Goal: Task Accomplishment & Management: Use online tool/utility

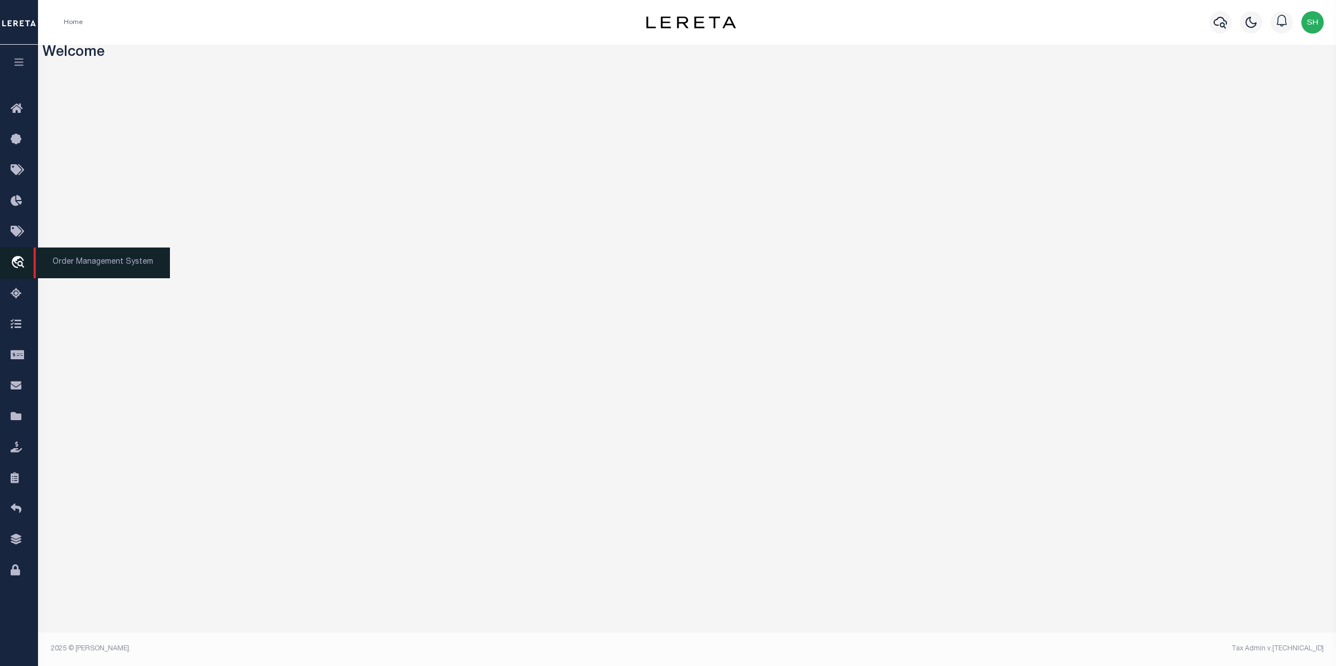
click at [21, 264] on icon "travel_explore" at bounding box center [20, 263] width 18 height 15
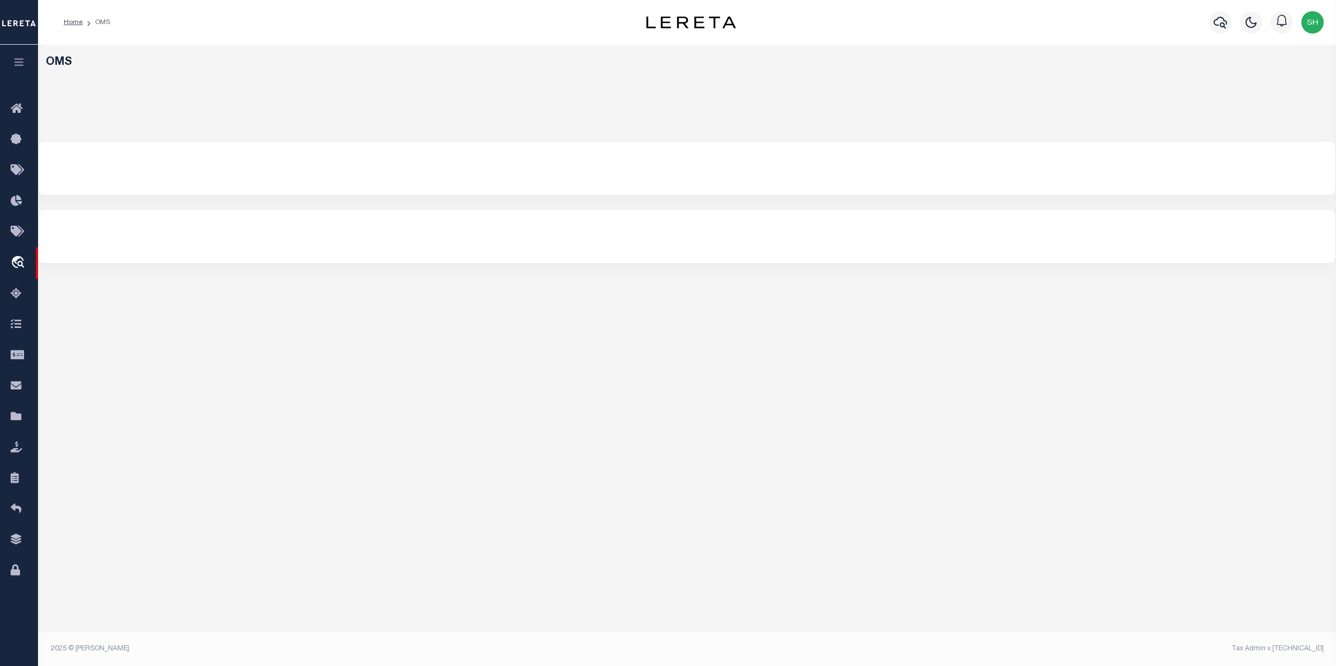
select select "200"
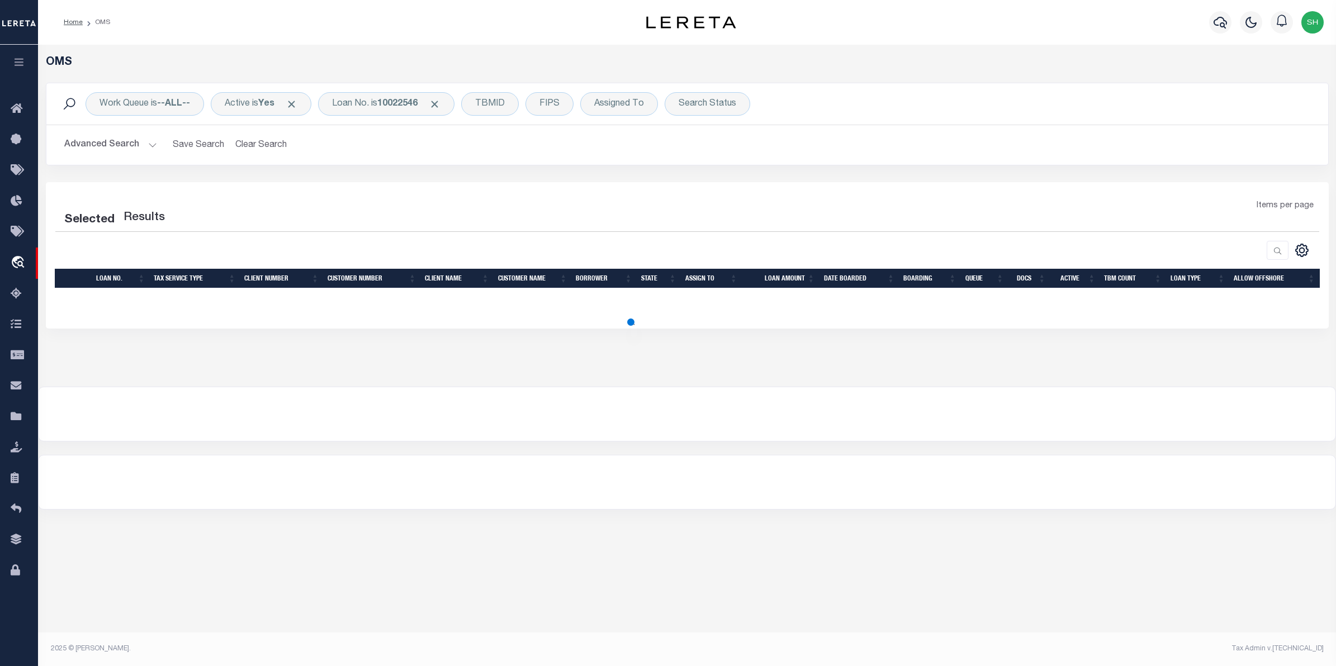
select select "200"
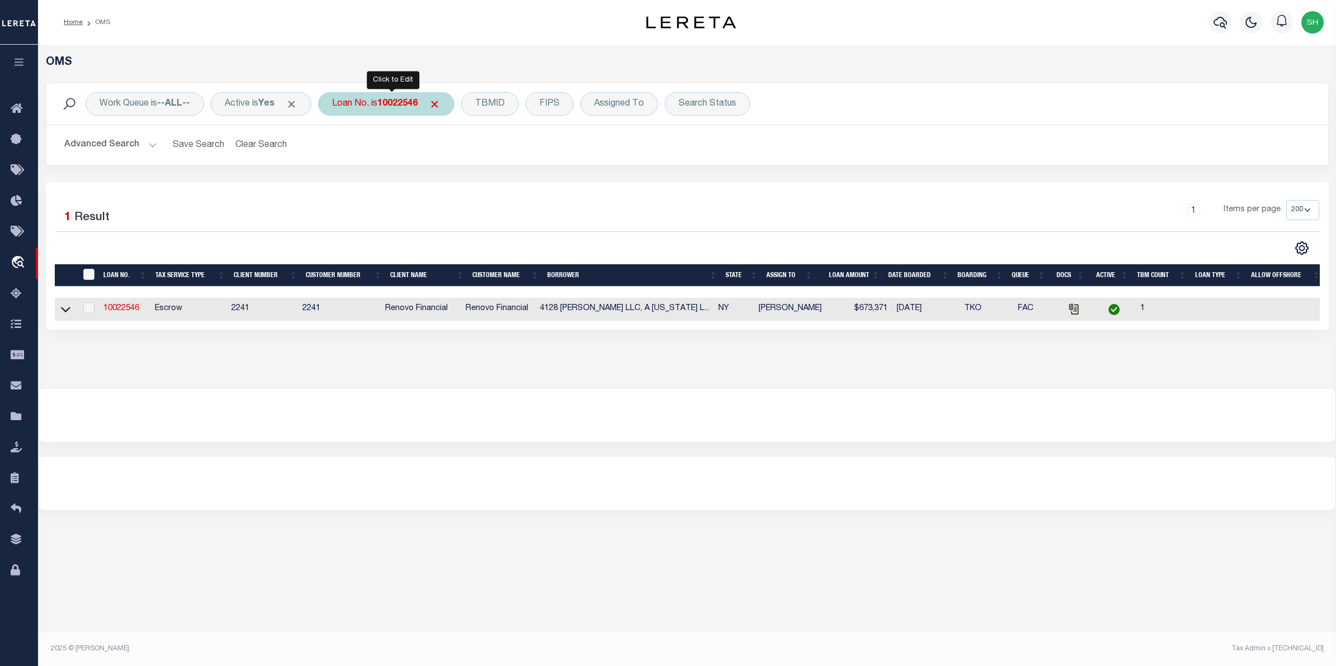
click at [392, 100] on b "10022546" at bounding box center [397, 104] width 40 height 9
type input "050540290210"
click at [485, 183] on input "Apply" at bounding box center [480, 183] width 33 height 18
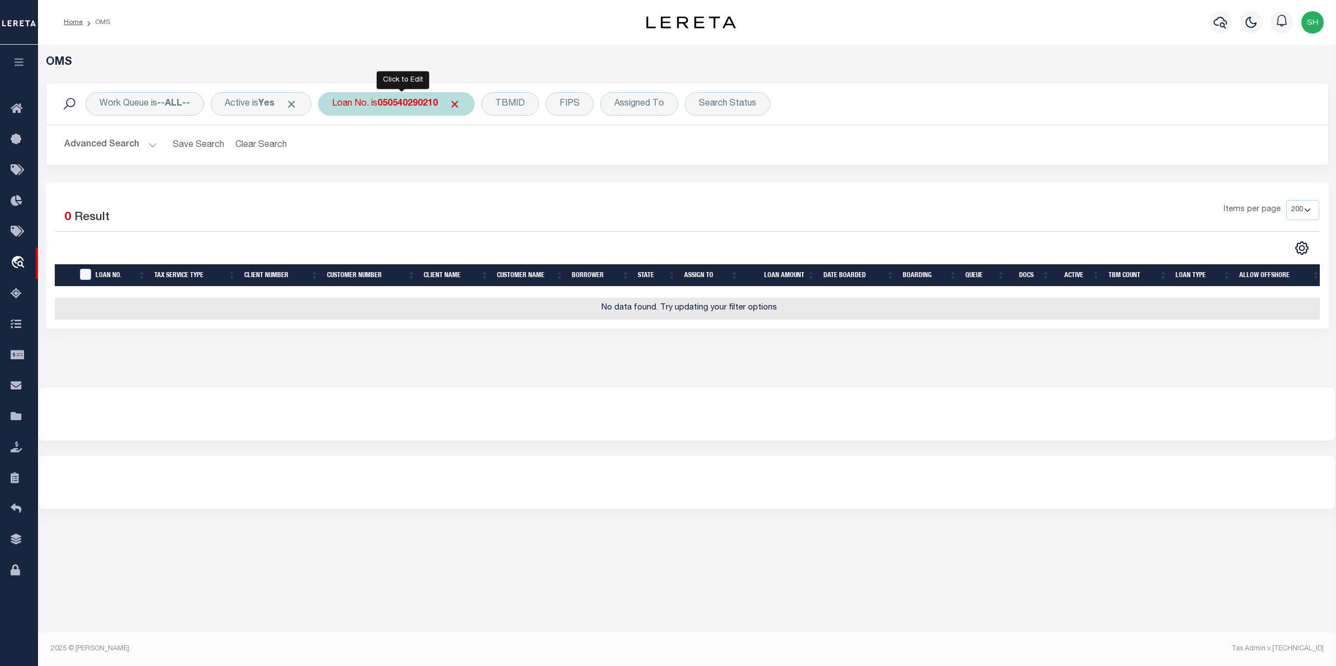
click at [415, 105] on b "050540290210" at bounding box center [407, 104] width 60 height 9
type input "556009"
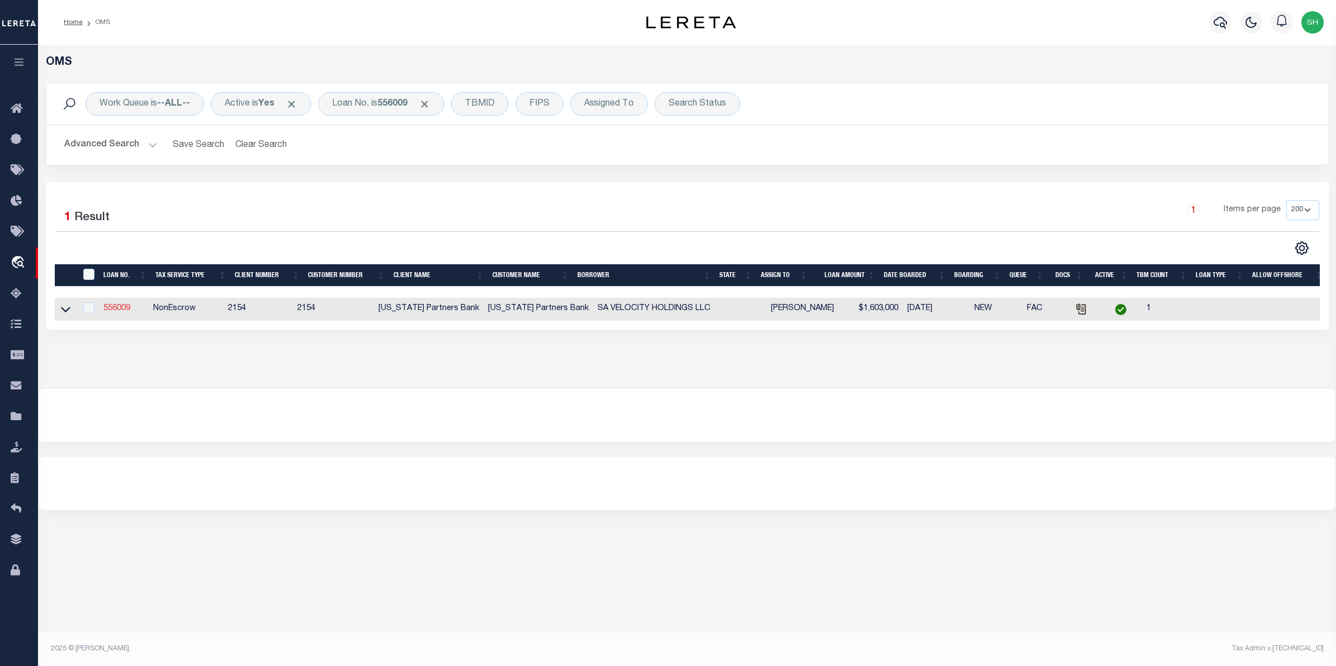
click at [110, 308] on link "556009" at bounding box center [116, 309] width 27 height 8
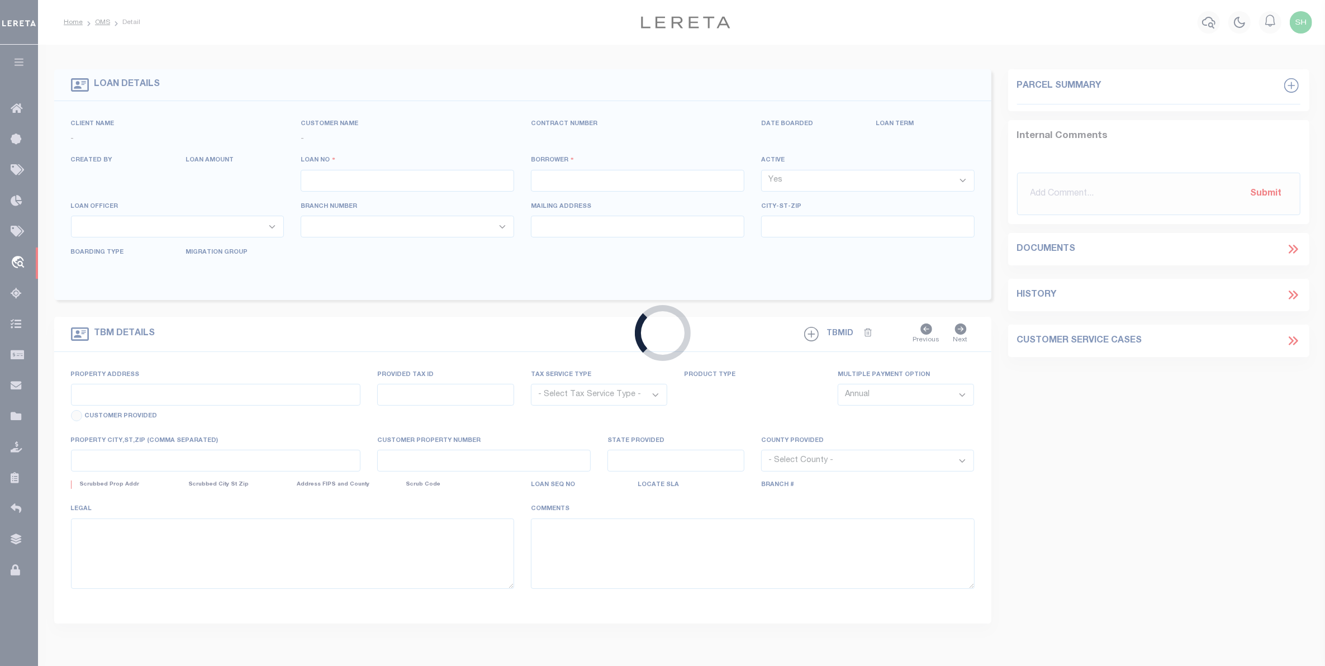
type input "556009"
type input "SA VELOCITY HOLDINGS LLC"
select select
select select "NonEscrow"
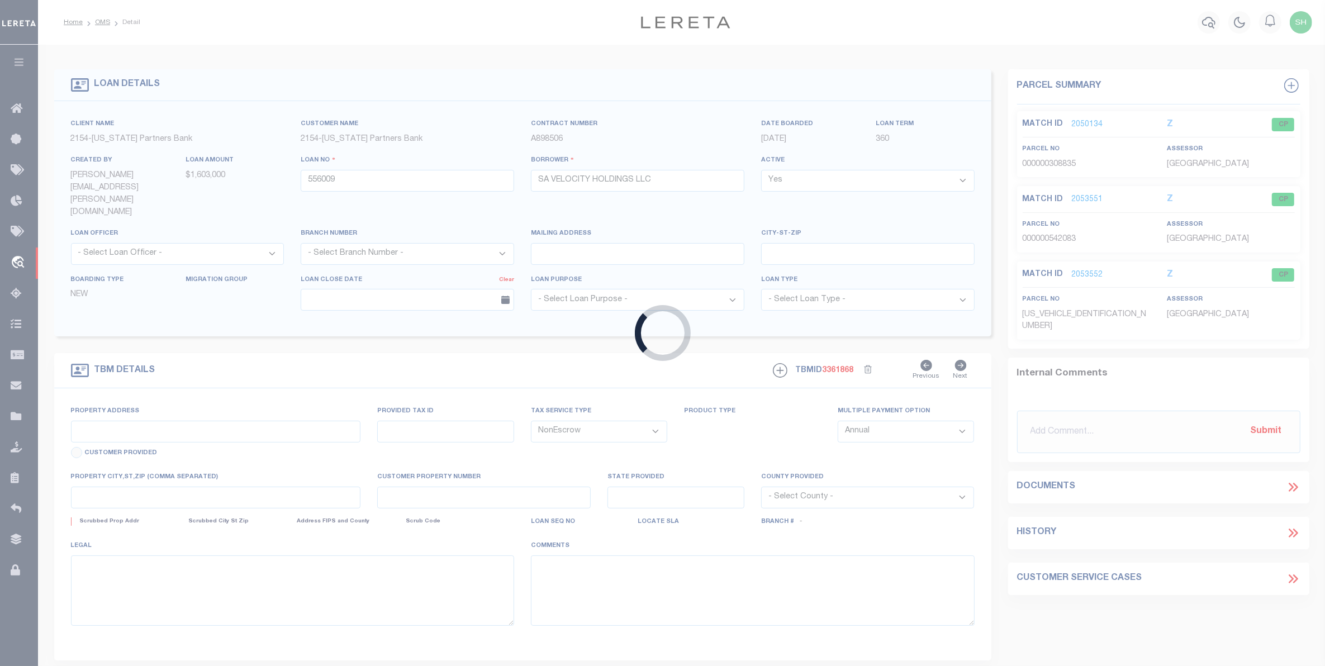
select select
type input "[GEOGRAPHIC_DATA]"
type textarea "> STREET [STREET_ADDRESS][PERSON_NAME] LGL DESC LOT 20, LOT 21, & [GEOGRAPHIC_D…"
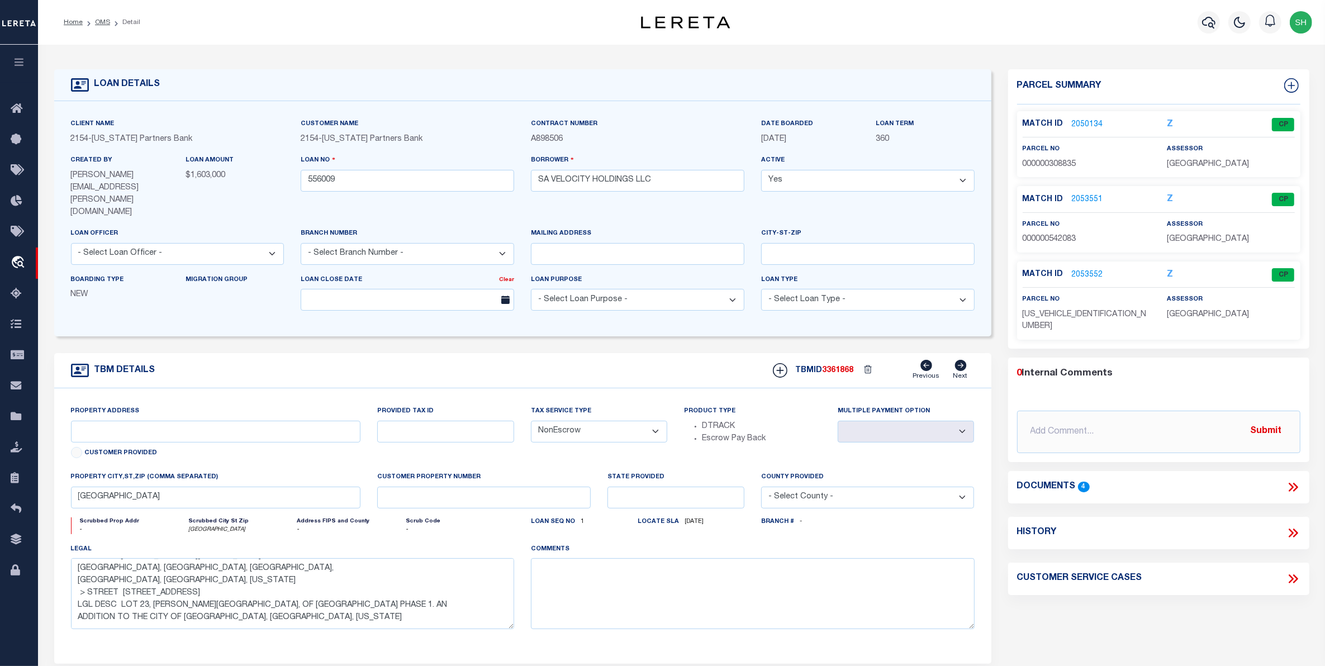
scroll to position [70, 0]
click at [121, 294] on div "Boarding Type NEW Migration Group" at bounding box center [178, 297] width 230 height 46
click at [23, 267] on icon "travel_explore" at bounding box center [20, 263] width 18 height 15
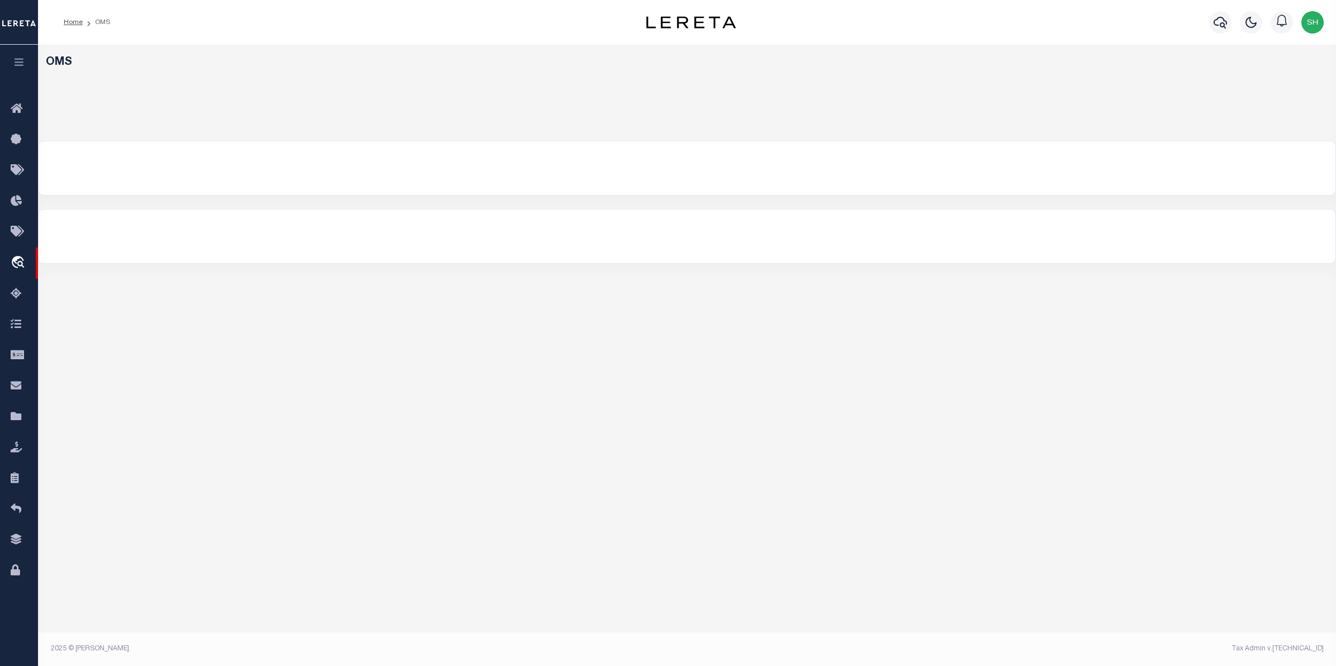
select select "200"
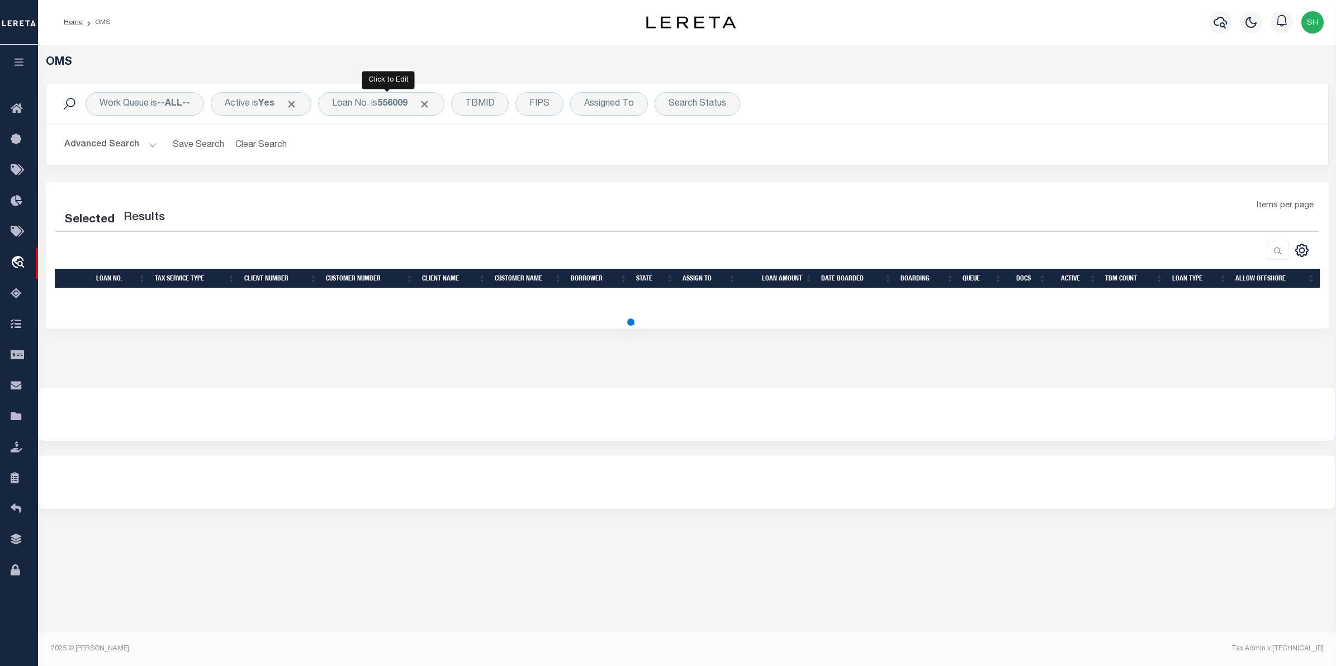
select select "200"
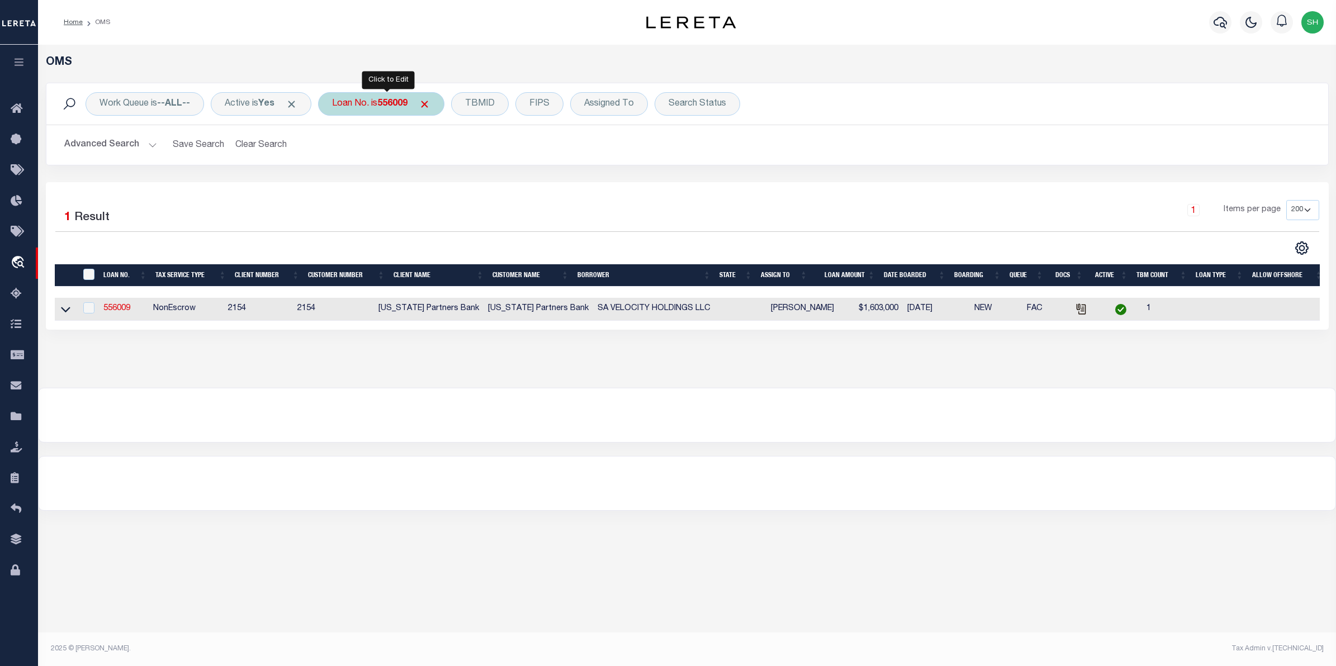
click at [390, 108] on b "556009" at bounding box center [392, 104] width 30 height 9
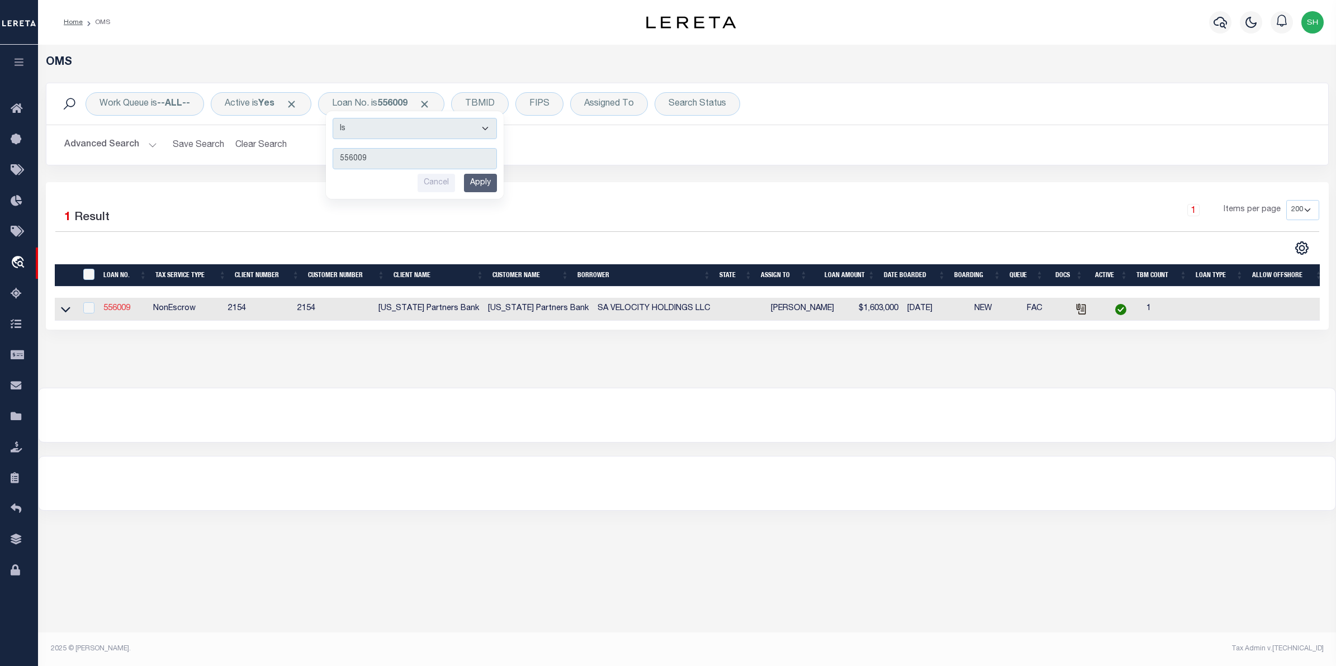
click at [116, 311] on link "556009" at bounding box center [116, 309] width 27 height 8
type input "556009"
type input "SA VELOCITY HOLDINGS LLC"
select select
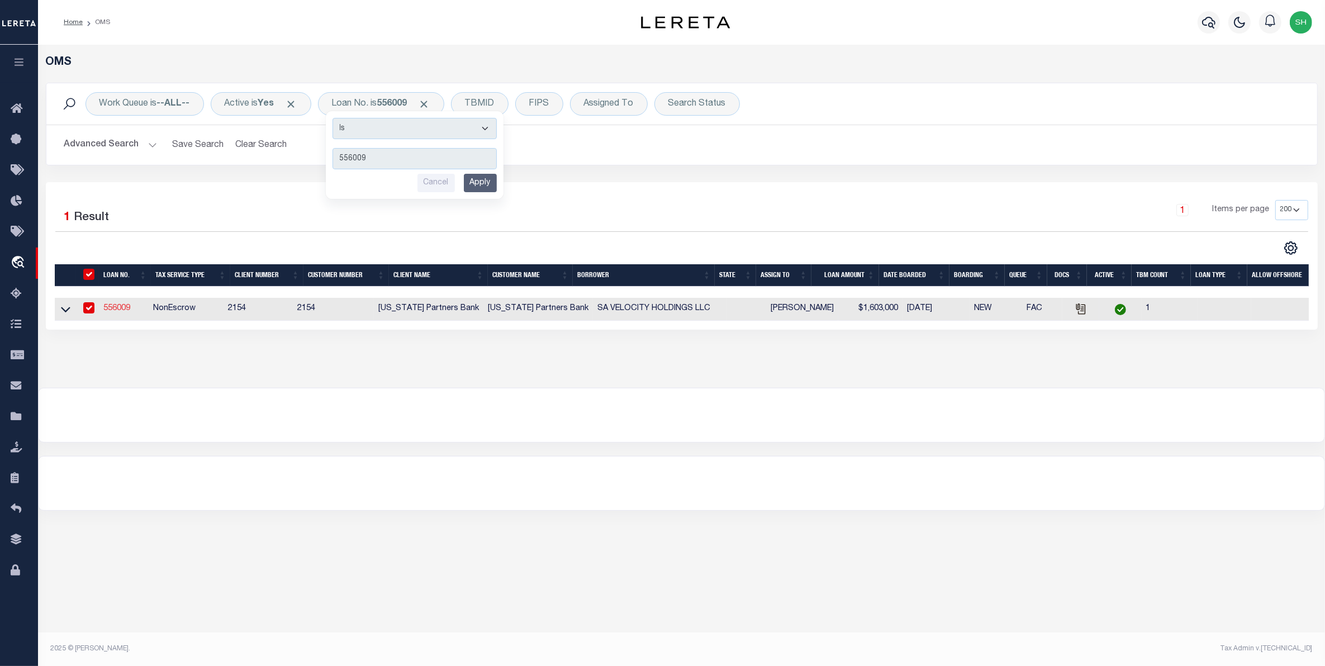
select select "NonEscrow"
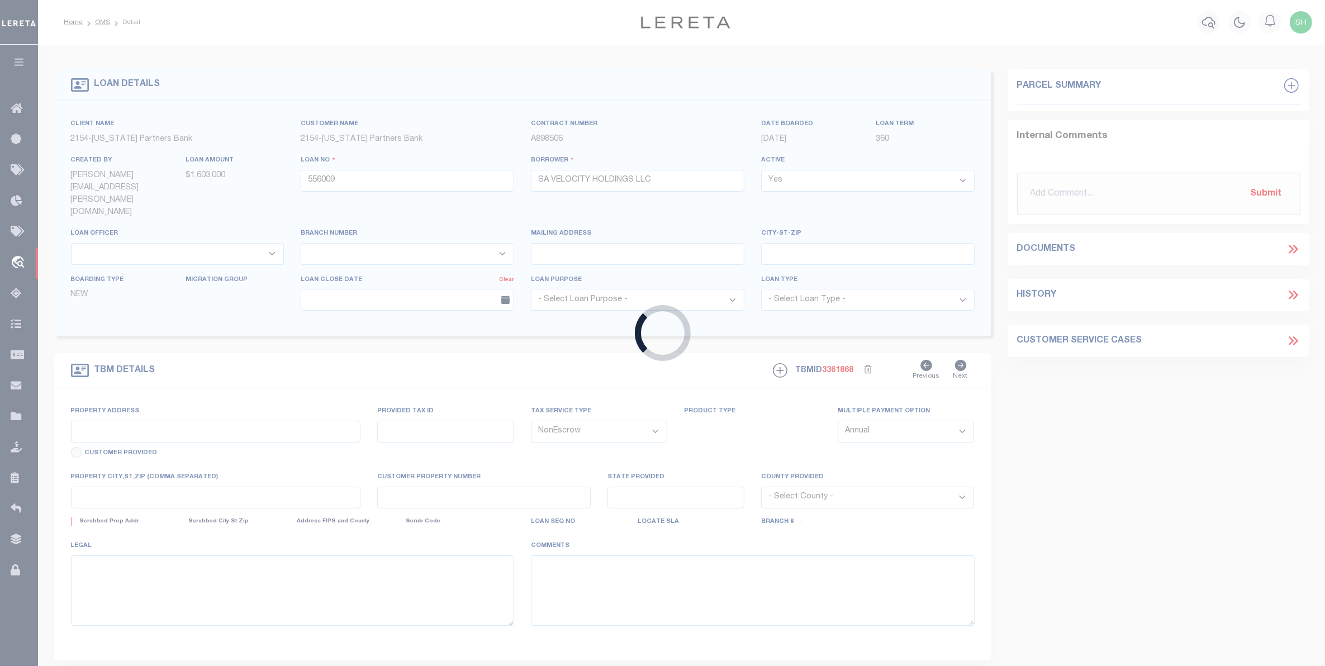
select select
type input "[GEOGRAPHIC_DATA]"
type textarea "> STREET [STREET_ADDRESS][PERSON_NAME] LGL DESC LOT 20, LOT 21, & [GEOGRAPHIC_D…"
